Goal: Find specific page/section: Find specific page/section

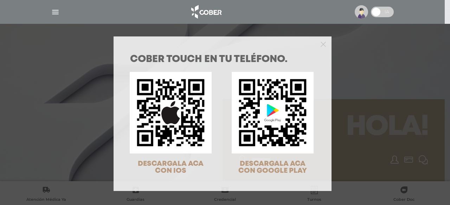
click at [56, 12] on div "COBER TOUCH en tu teléfono. DESCARGALA ACA CON IOS DESCARGALA ACA CON GOOGLE PL…" at bounding box center [225, 102] width 450 height 205
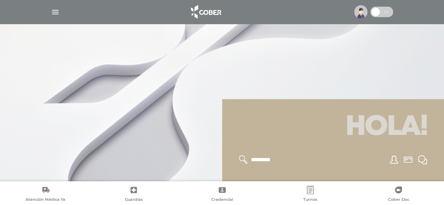
click at [56, 12] on img "button" at bounding box center [55, 12] width 9 height 9
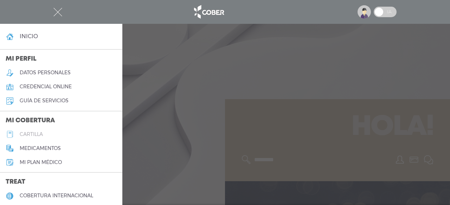
click at [28, 134] on h5 "cartilla" at bounding box center [31, 135] width 23 height 6
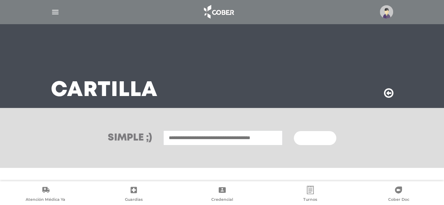
click at [216, 135] on input "text" at bounding box center [222, 138] width 119 height 15
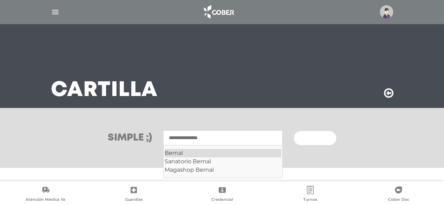
click at [180, 151] on div "Bernal" at bounding box center [223, 153] width 117 height 8
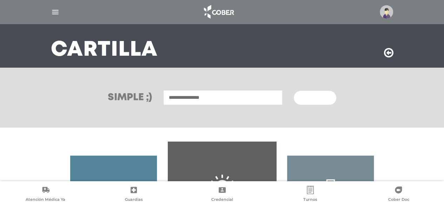
scroll to position [39, 0]
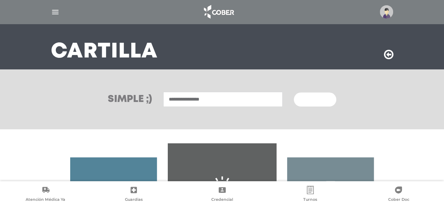
type input "**********"
click at [315, 100] on span "Buscar" at bounding box center [312, 100] width 20 height 5
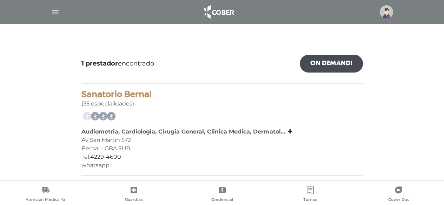
scroll to position [84, 0]
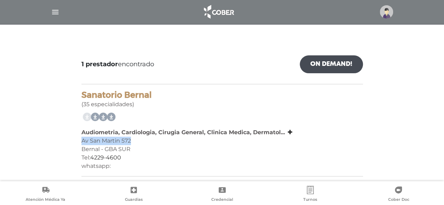
drag, startPoint x: 139, startPoint y: 141, endPoint x: 71, endPoint y: 143, distance: 67.8
click at [71, 143] on div "1 prestador encontrado On Demand! mostrar en mi área Mostrar en mapa Demasiados…" at bounding box center [222, 111] width 438 height 141
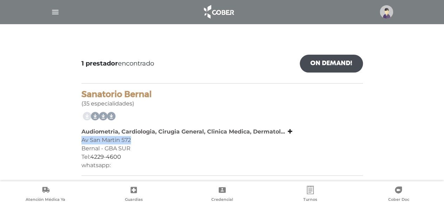
scroll to position [0, 0]
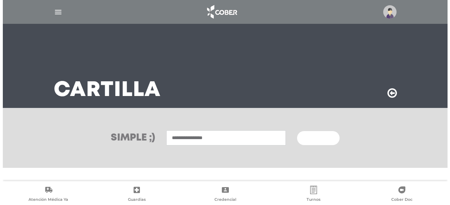
scroll to position [14, 0]
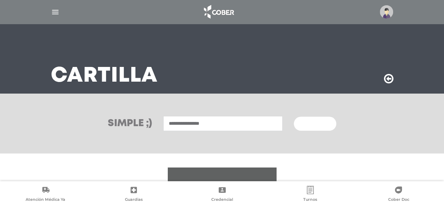
click at [389, 10] on img at bounding box center [386, 11] width 13 height 13
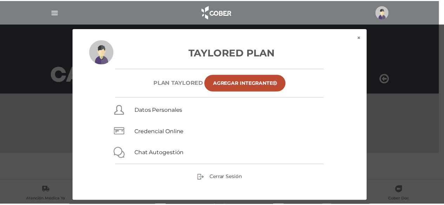
scroll to position [9, 0]
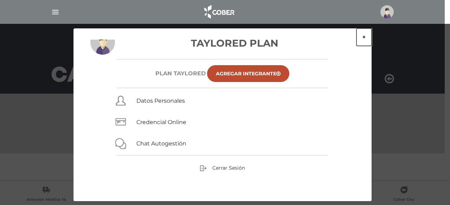
click at [365, 37] on button "×" at bounding box center [363, 37] width 15 height 18
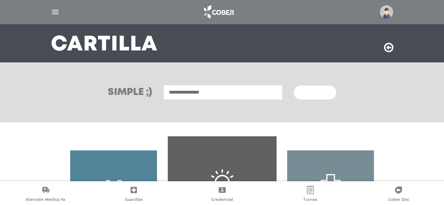
scroll to position [45, 0]
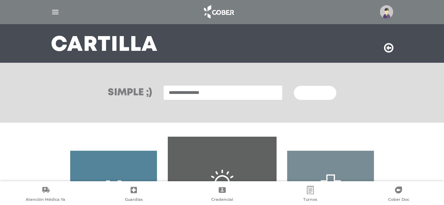
drag, startPoint x: 226, startPoint y: 92, endPoint x: 144, endPoint y: 88, distance: 81.6
click at [144, 88] on div "**********" at bounding box center [223, 92] width 360 height 15
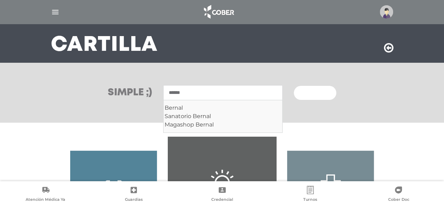
type input "******"
click at [294, 86] on button "Buscar" at bounding box center [315, 93] width 42 height 14
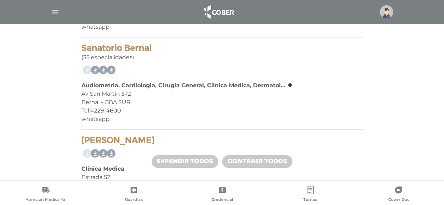
scroll to position [223, 0]
click at [288, 84] on icon at bounding box center [290, 85] width 5 height 6
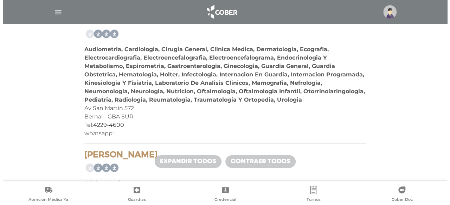
scroll to position [269, 0]
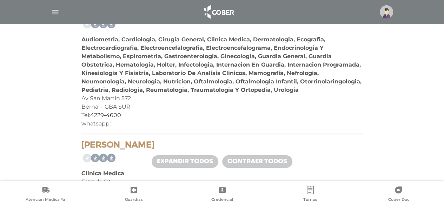
click at [56, 13] on img "button" at bounding box center [55, 12] width 9 height 9
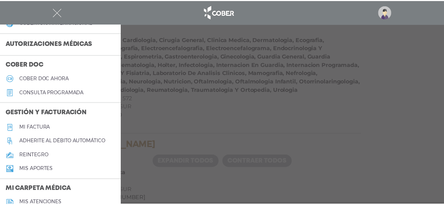
scroll to position [0, 0]
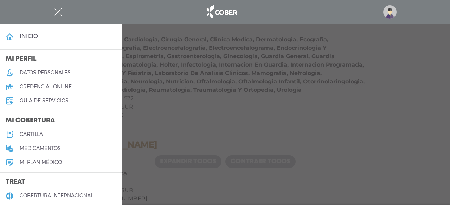
click at [24, 35] on h4 "inicio" at bounding box center [29, 36] width 18 height 7
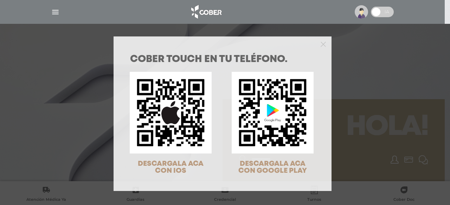
click at [324, 42] on div at bounding box center [222, 44] width 218 height 14
click at [320, 46] on icon "Close" at bounding box center [322, 44] width 5 height 5
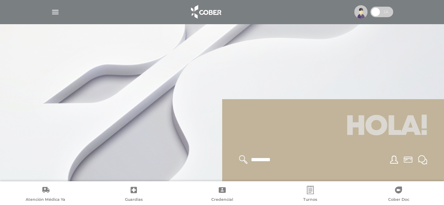
click at [380, 11] on span at bounding box center [376, 12] width 11 height 11
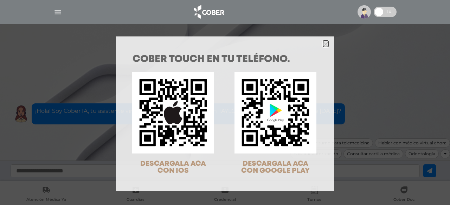
click at [323, 44] on icon "Close" at bounding box center [325, 44] width 5 height 5
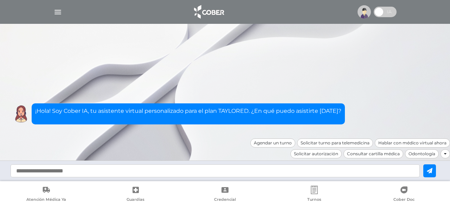
click at [25, 172] on input "text" at bounding box center [215, 171] width 409 height 13
click at [149, 174] on input "text" at bounding box center [215, 171] width 409 height 13
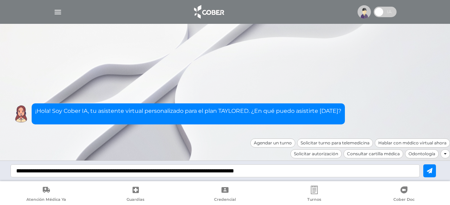
type input "**********"
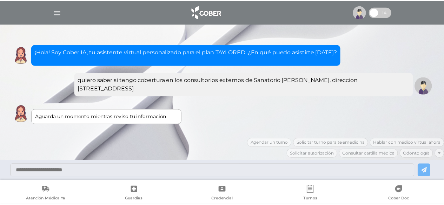
scroll to position [51, 0]
